Goal: Learn about a topic

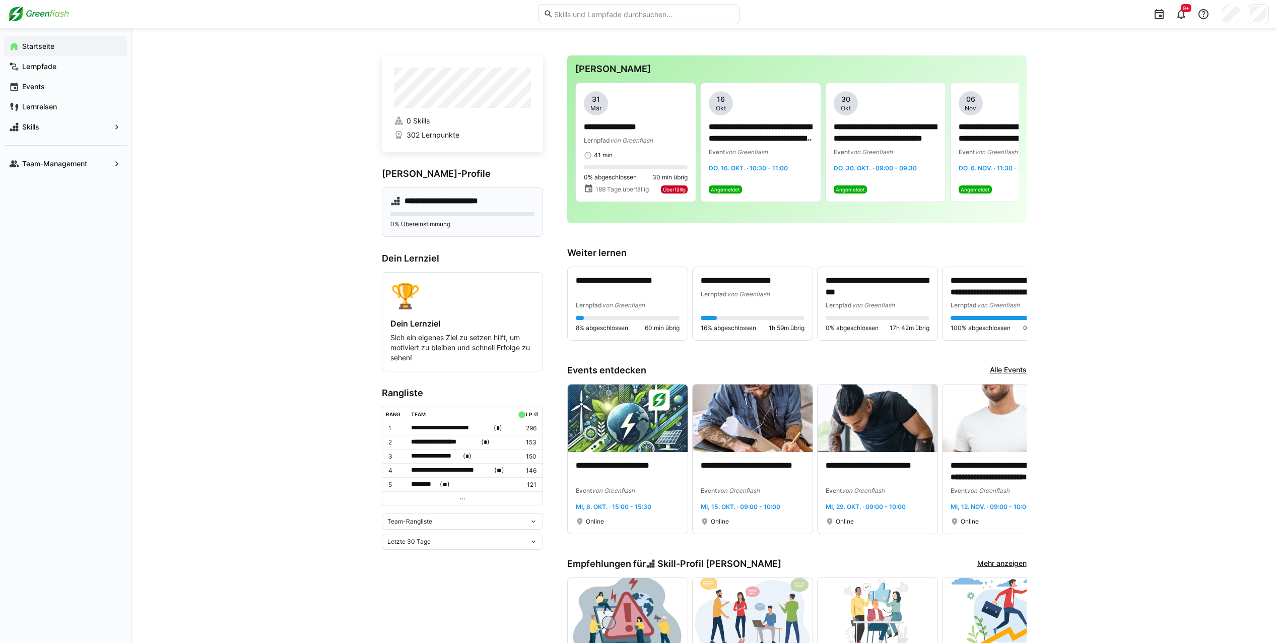
click at [504, 225] on p "0% Übereinstimmung" at bounding box center [462, 224] width 144 height 8
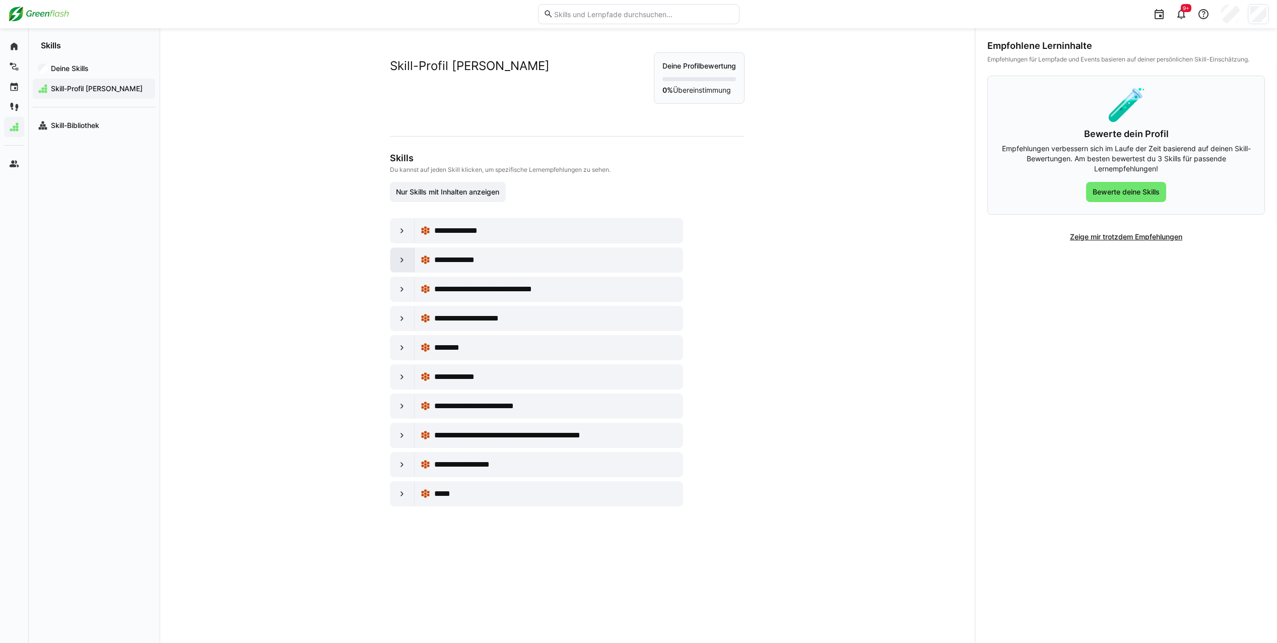
click at [397, 267] on div at bounding box center [402, 260] width 24 height 24
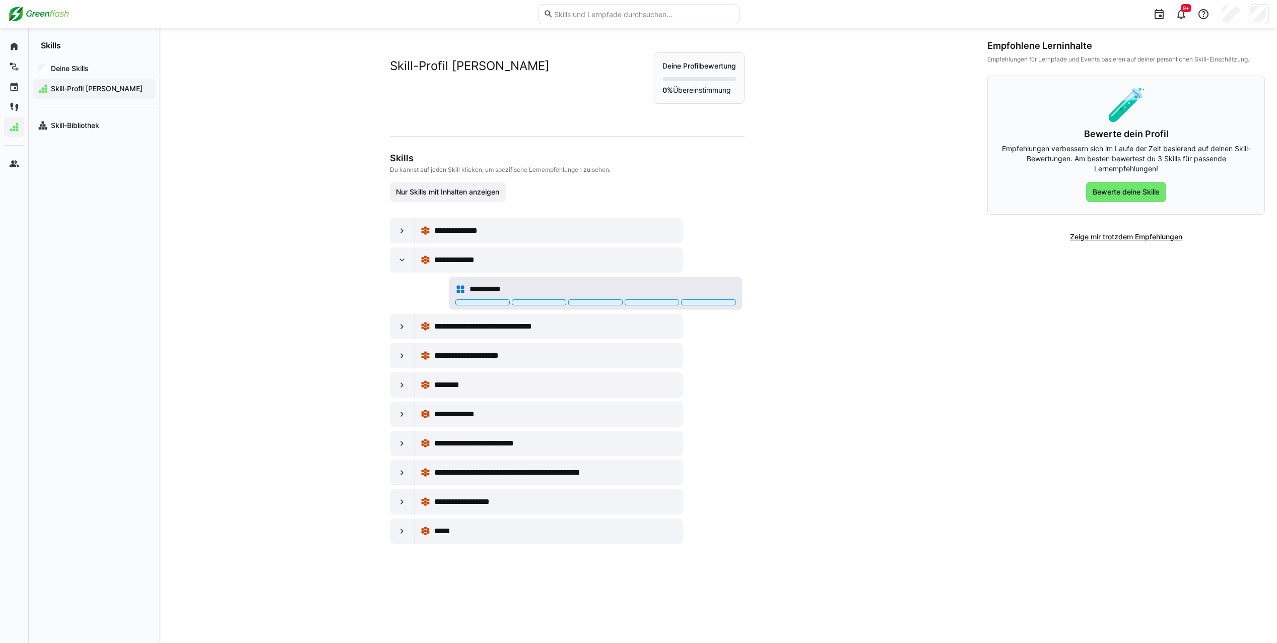
click at [456, 285] on eds-icon at bounding box center [460, 289] width 10 height 10
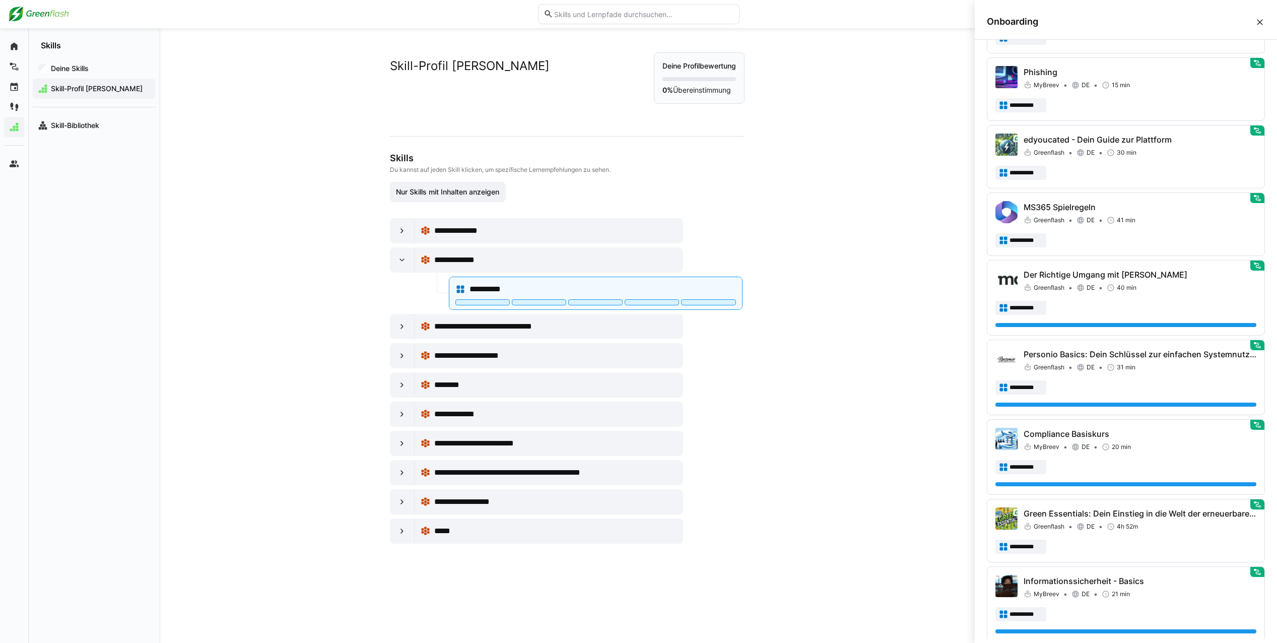
scroll to position [353, 0]
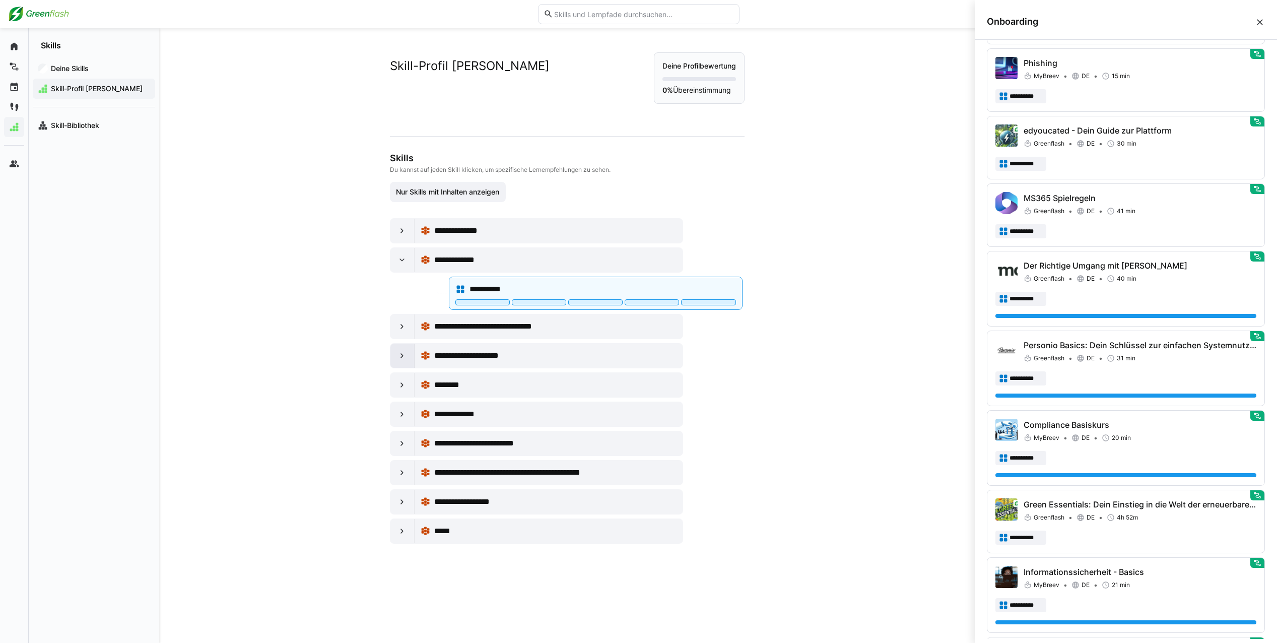
click at [398, 358] on eds-icon at bounding box center [402, 356] width 10 height 10
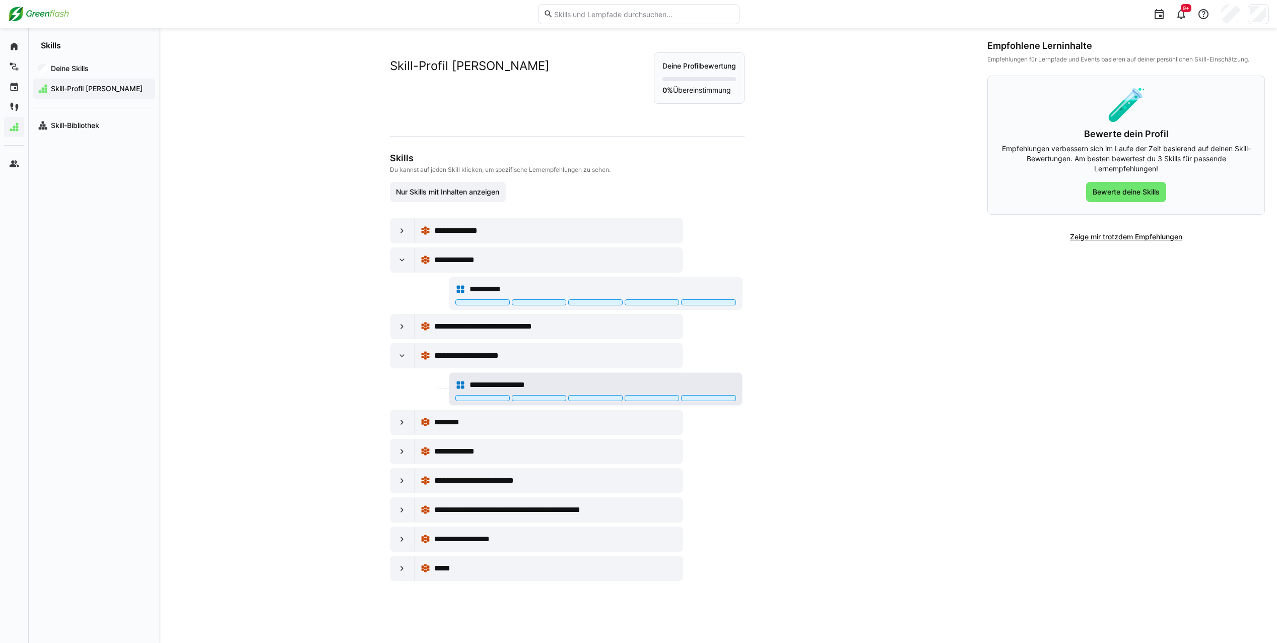
click at [488, 386] on span "**********" at bounding box center [506, 385] width 74 height 12
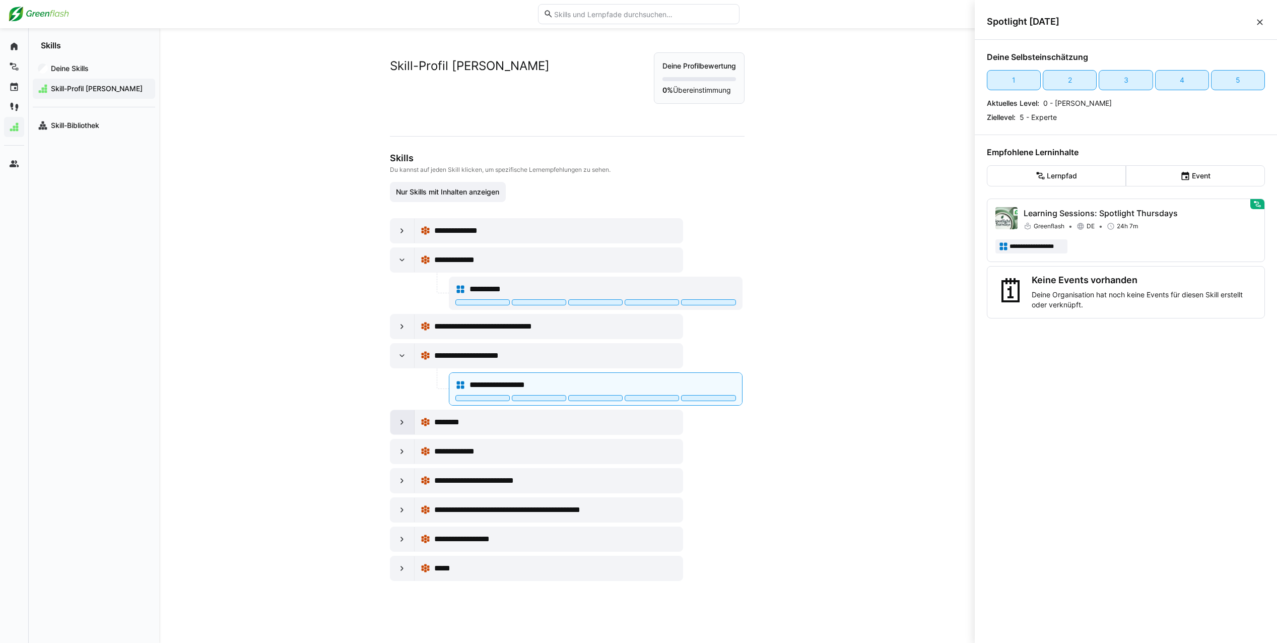
click at [401, 424] on eds-icon at bounding box center [402, 422] width 10 height 10
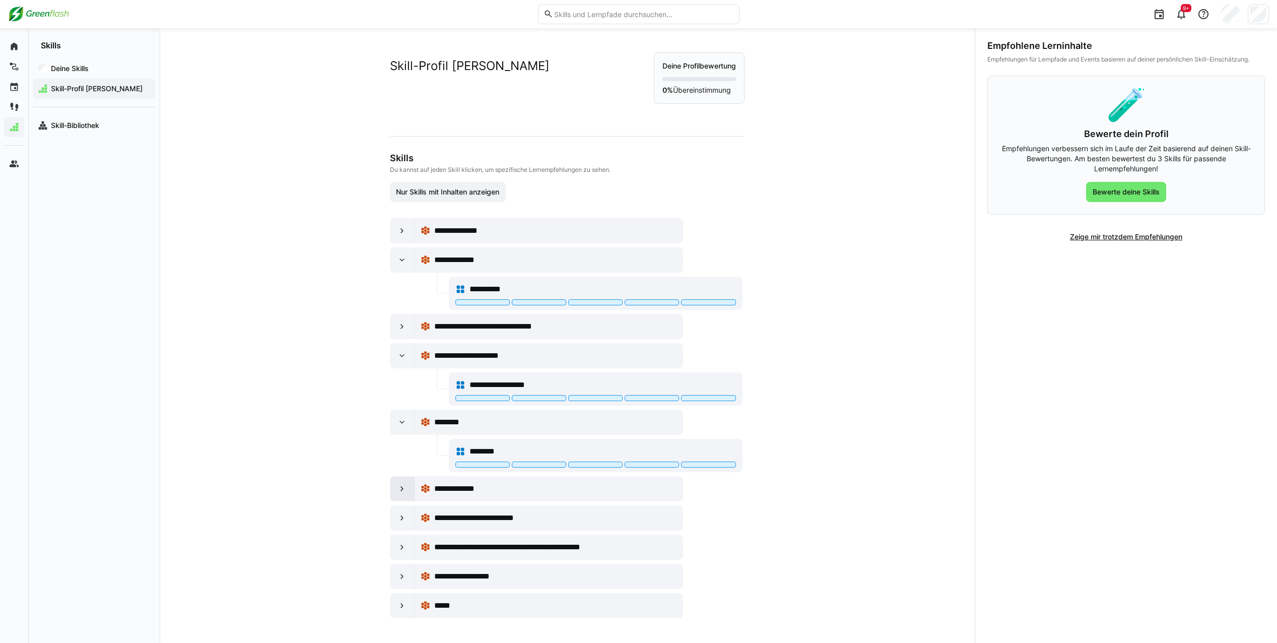
click at [397, 491] on eds-icon at bounding box center [402, 488] width 10 height 10
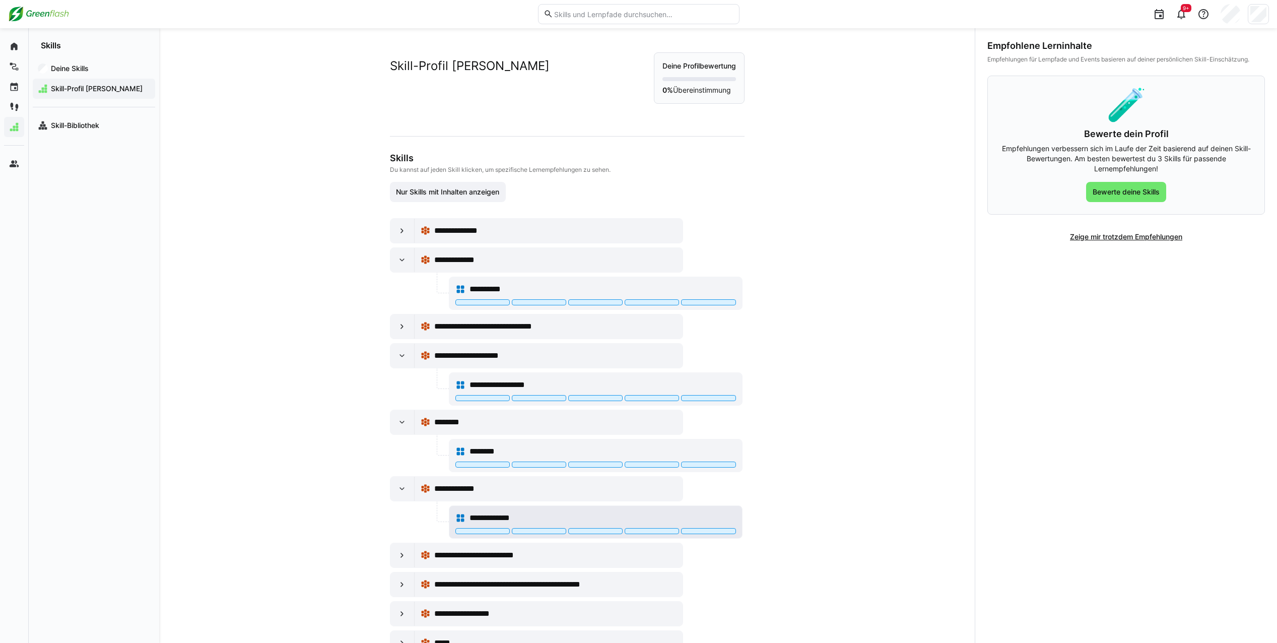
click at [459, 516] on eds-icon at bounding box center [460, 518] width 10 height 10
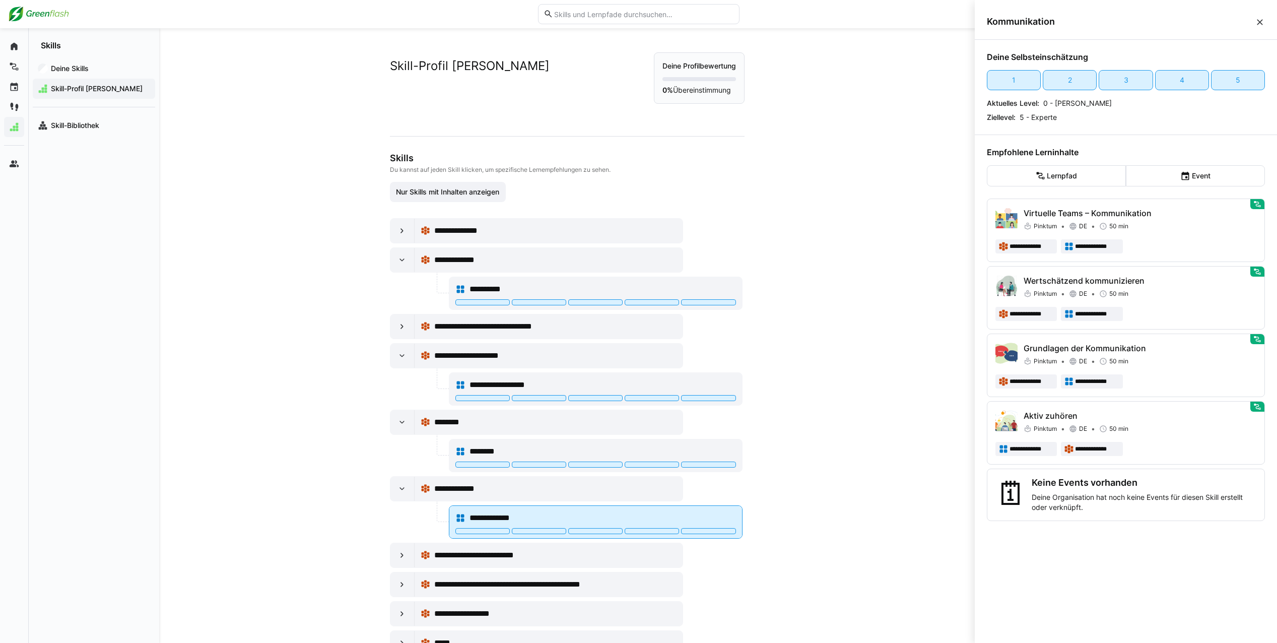
scroll to position [37, 0]
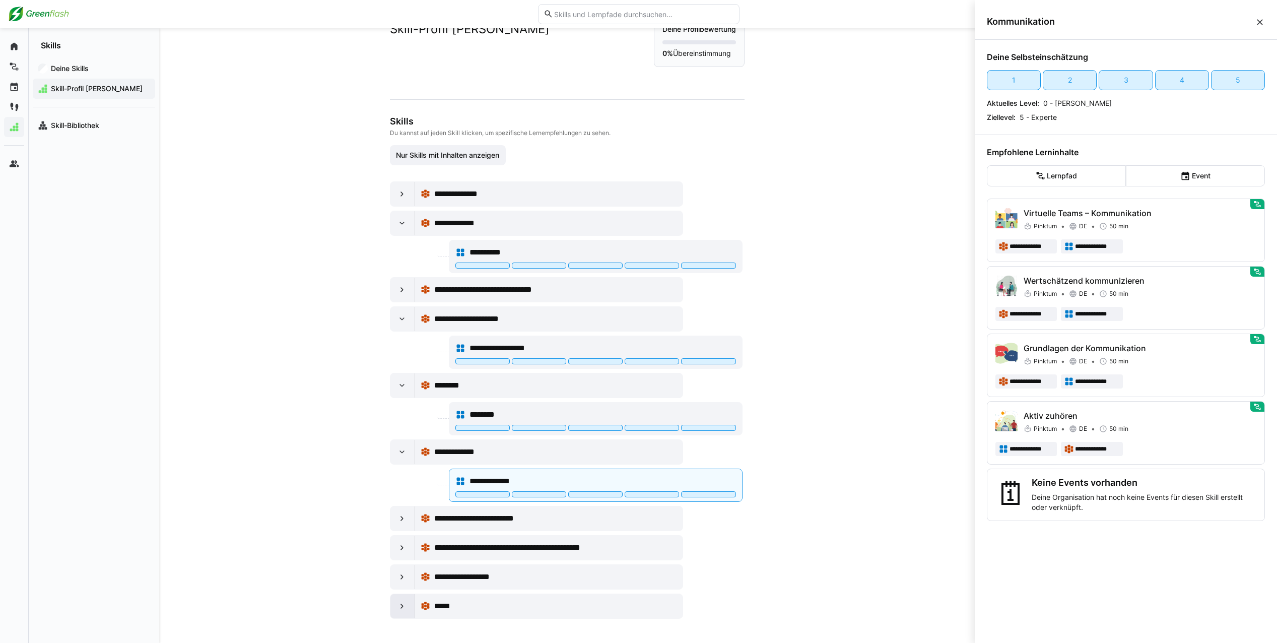
click at [398, 604] on eds-icon at bounding box center [402, 606] width 10 height 10
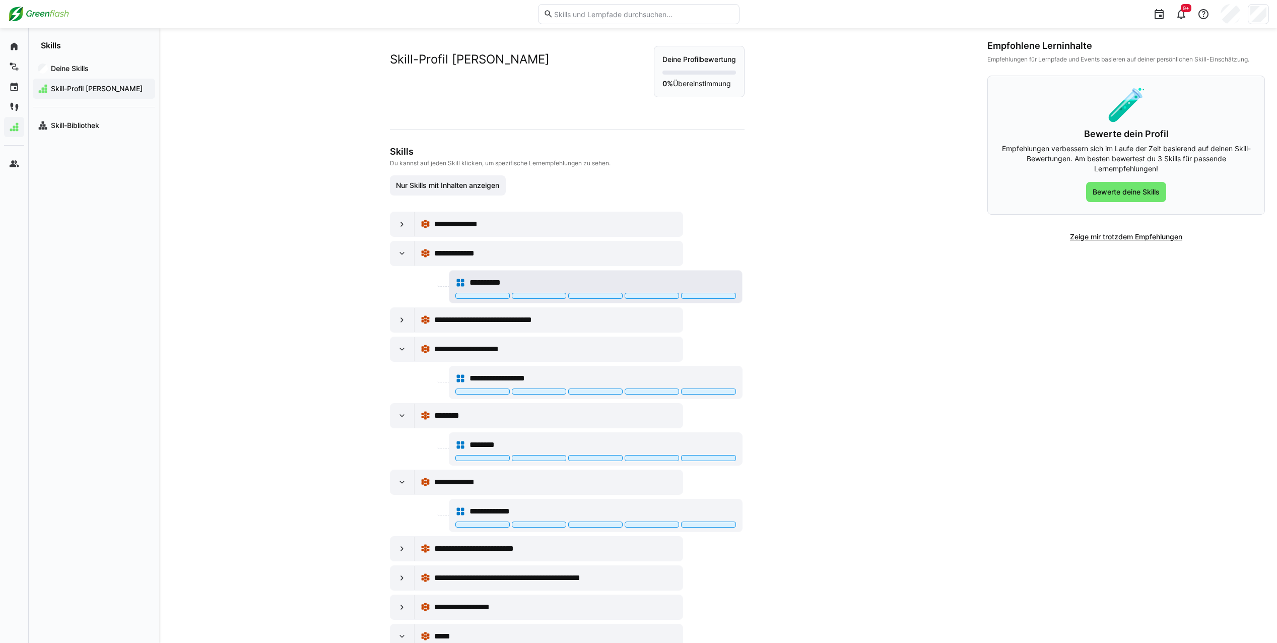
scroll to position [0, 0]
